Goal: Task Accomplishment & Management: Complete application form

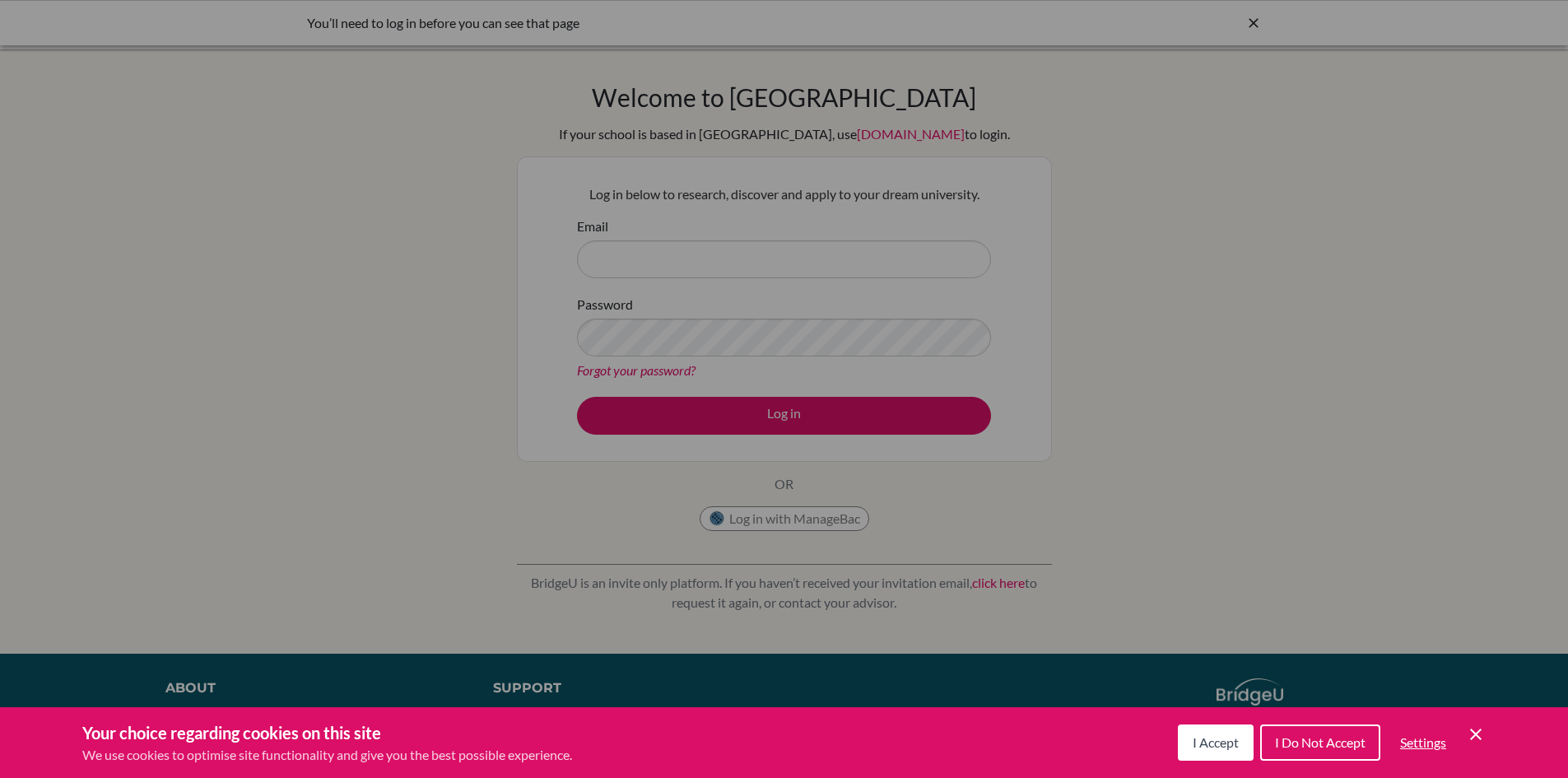
click at [1213, 740] on span "I Accept" at bounding box center [1216, 741] width 46 height 16
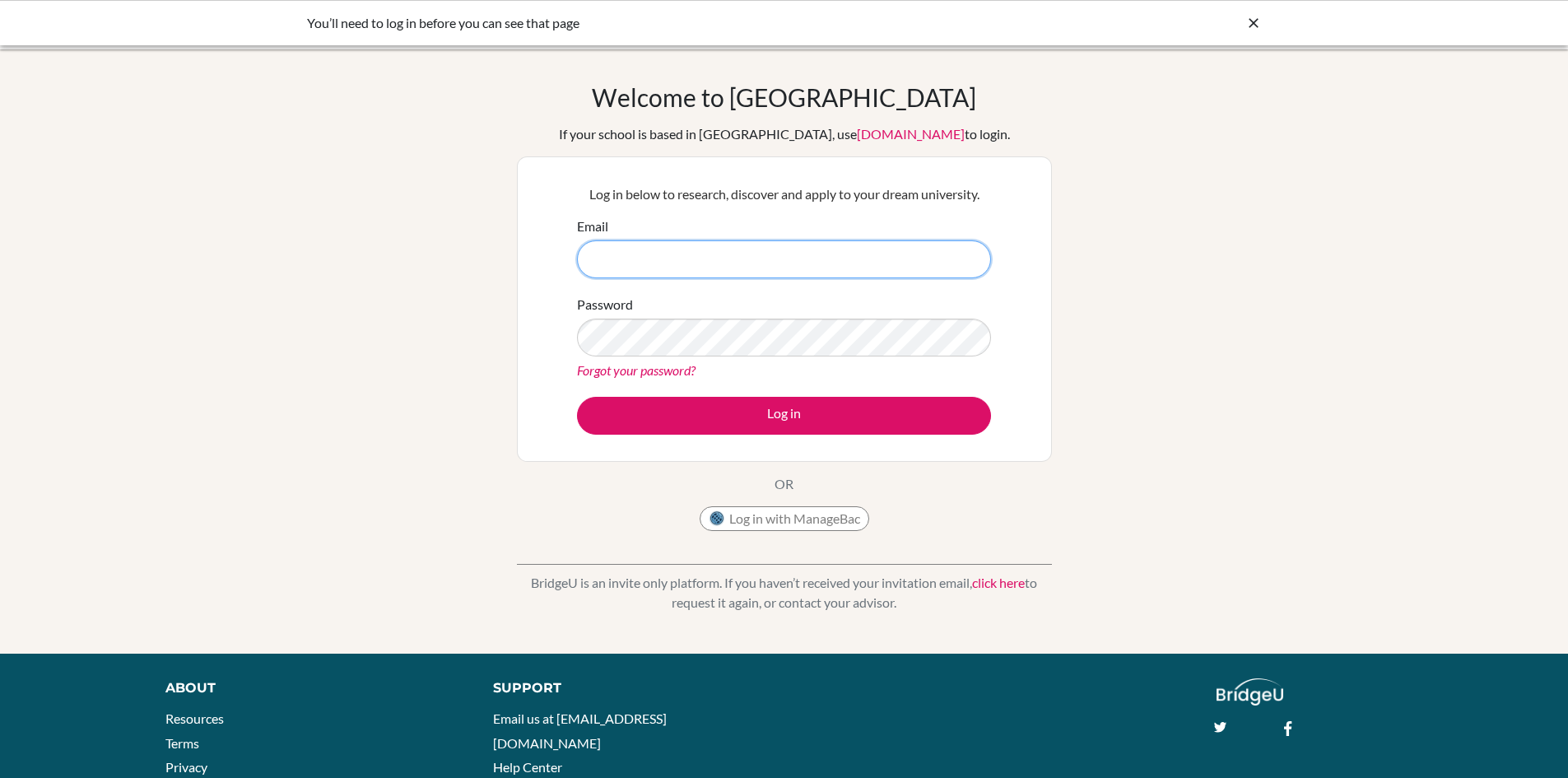
click at [752, 265] on input "Email" at bounding box center [784, 259] width 414 height 38
type input "jnguyen@dishs.tp.edu.tw"
click at [577, 396] on button "Log in" at bounding box center [784, 415] width 414 height 38
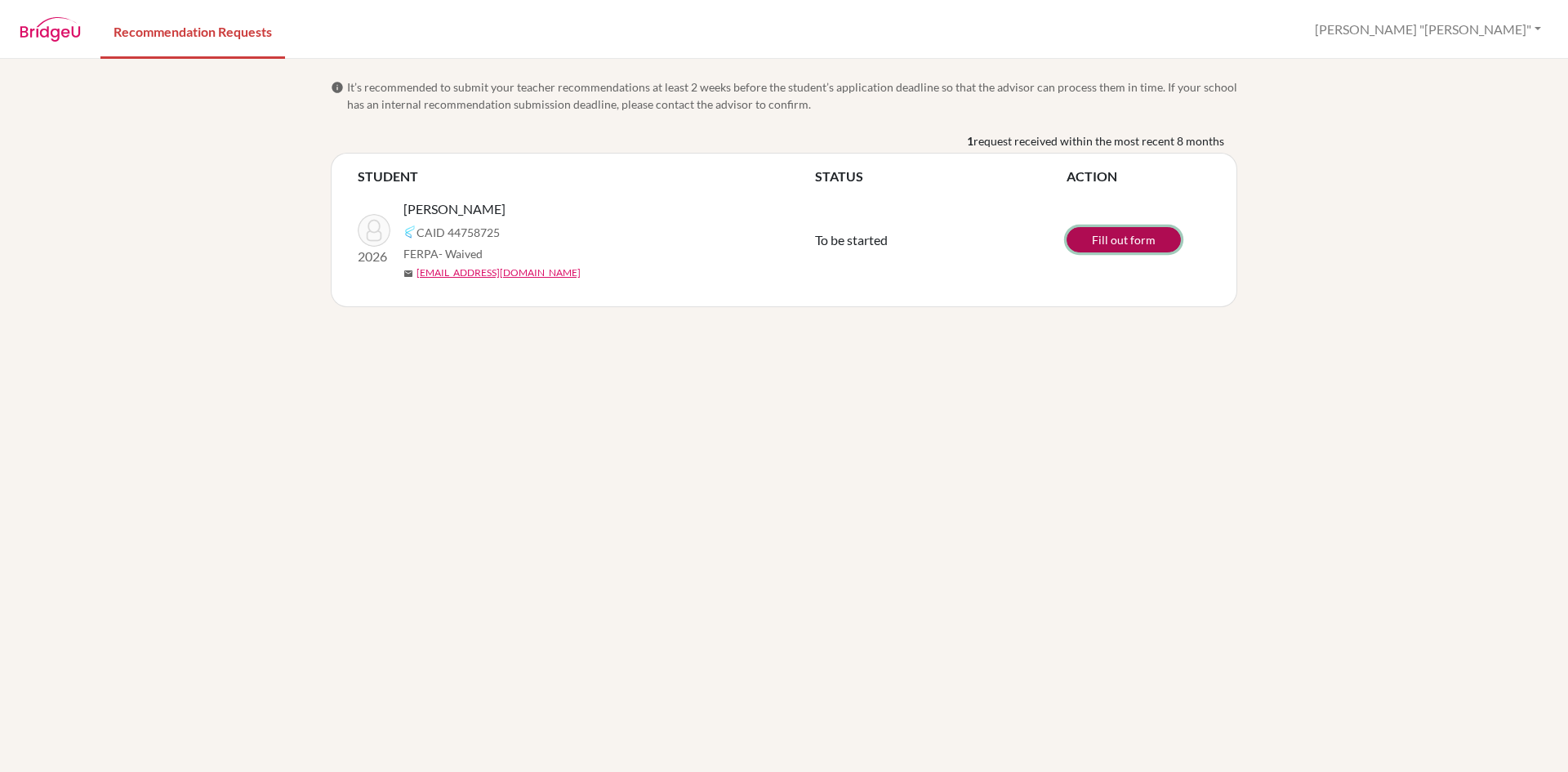
click at [1122, 243] on link "Fill out form" at bounding box center [1123, 240] width 114 height 26
